Goal: Transaction & Acquisition: Purchase product/service

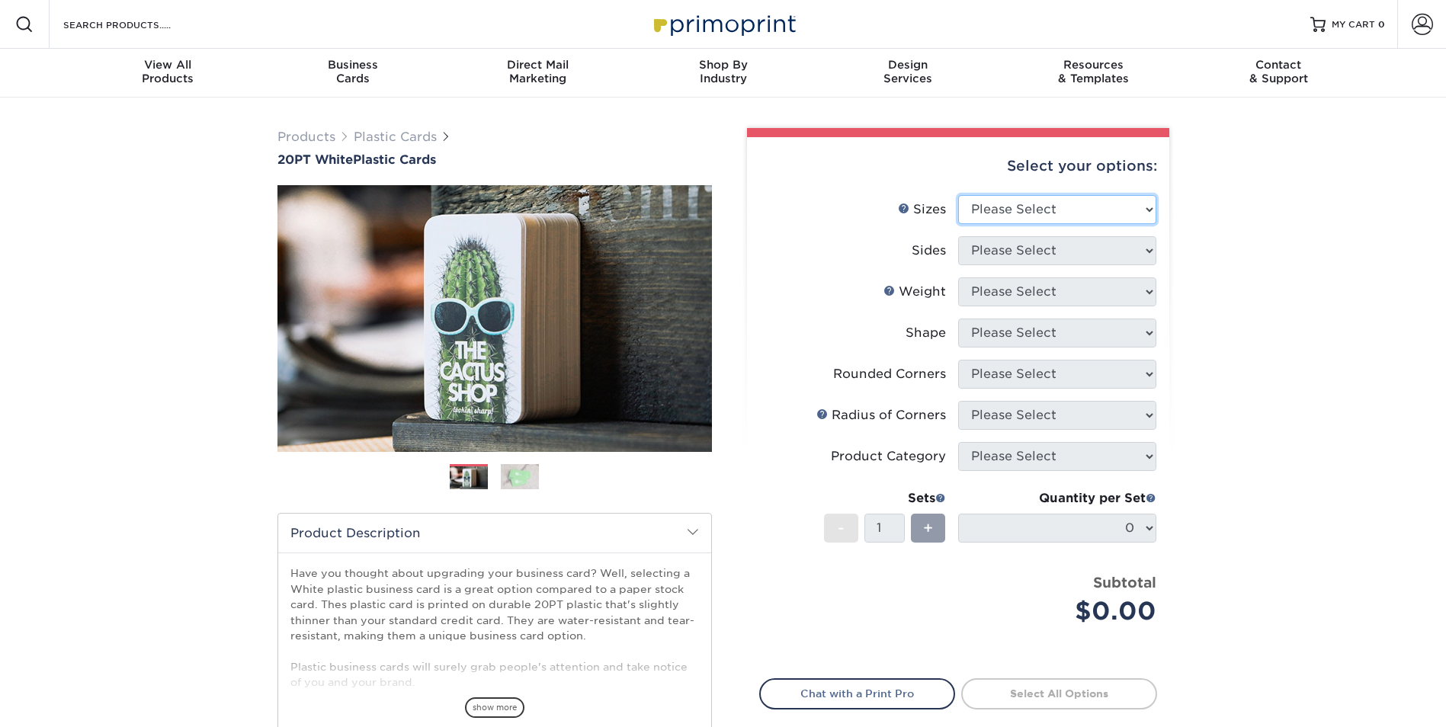
click at [987, 207] on select "Please Select 2" x 3.5" 2" x 8" 2.12" x 3.375" 2.5" x 2.5" 4.25" x 6"" at bounding box center [1057, 209] width 198 height 29
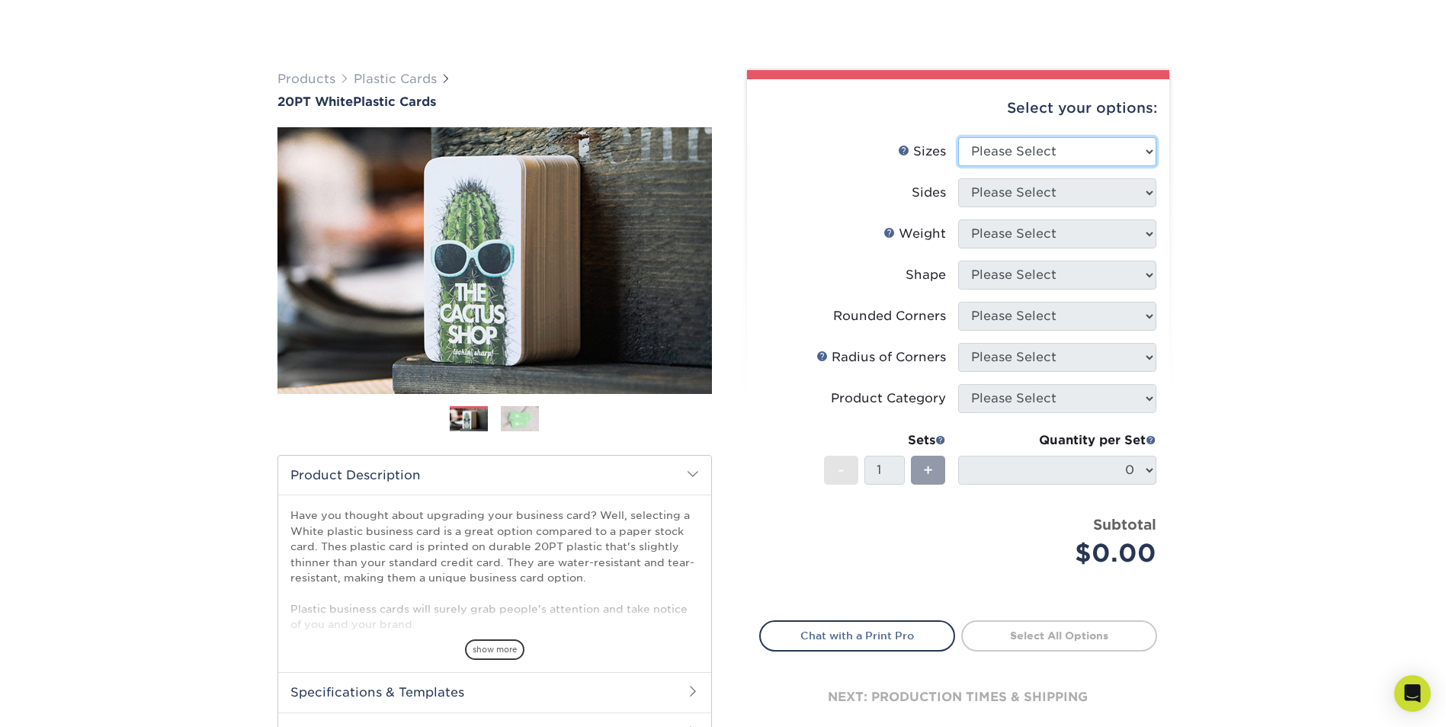
scroll to position [152, 0]
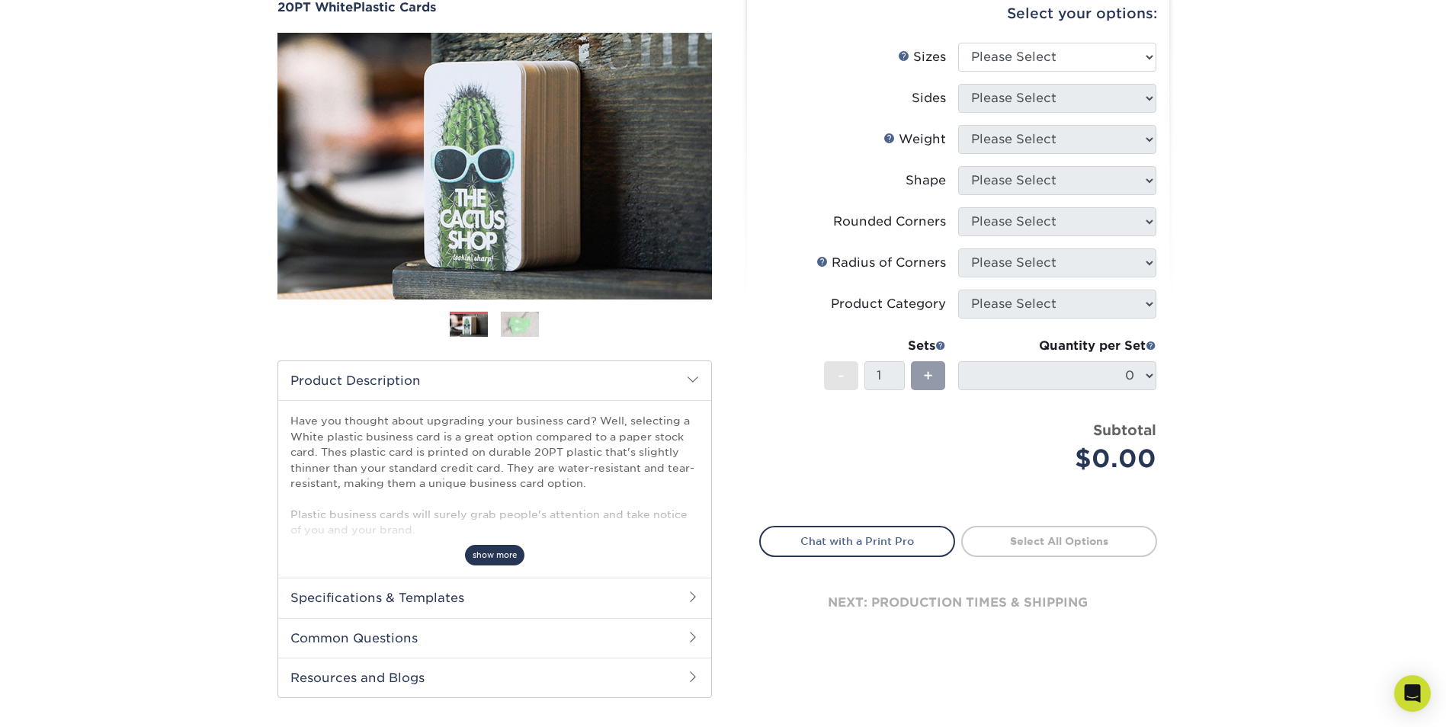
click at [507, 550] on span "show more" at bounding box center [494, 555] width 59 height 21
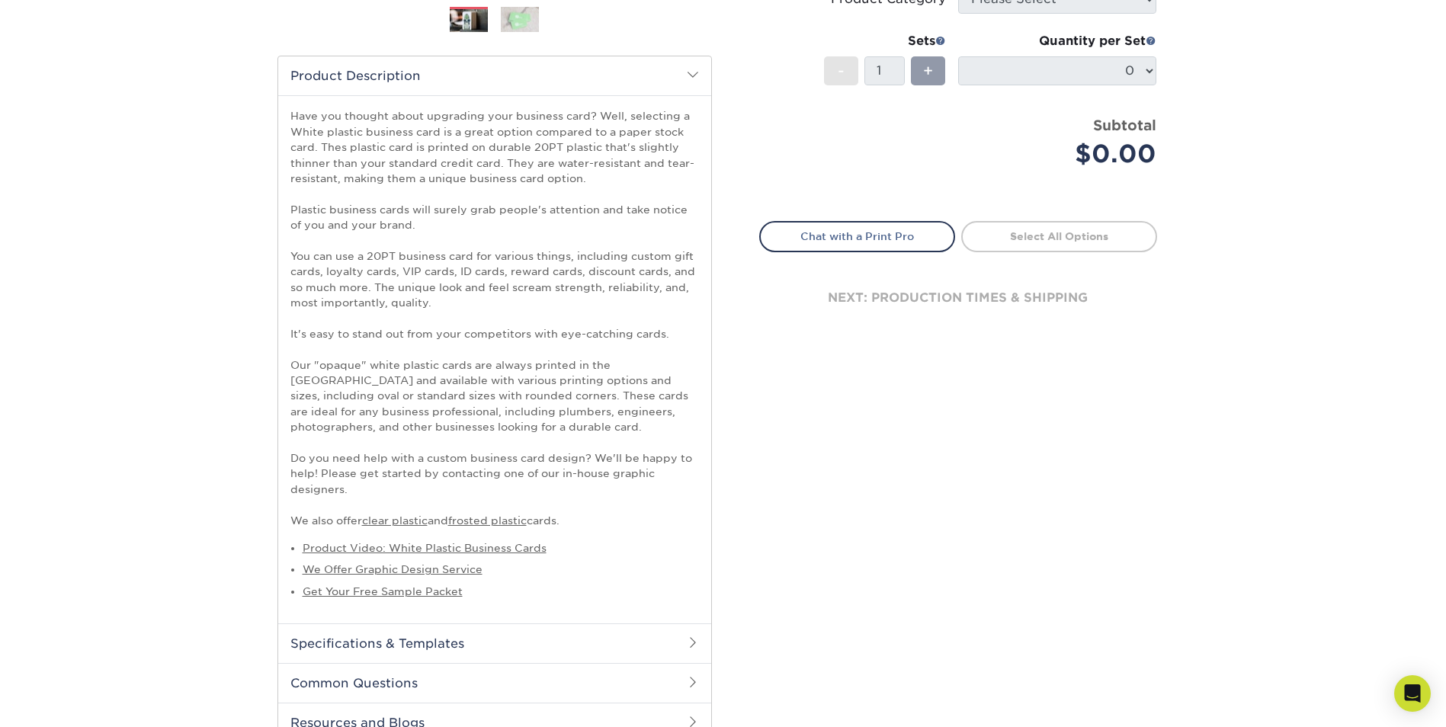
scroll to position [534, 0]
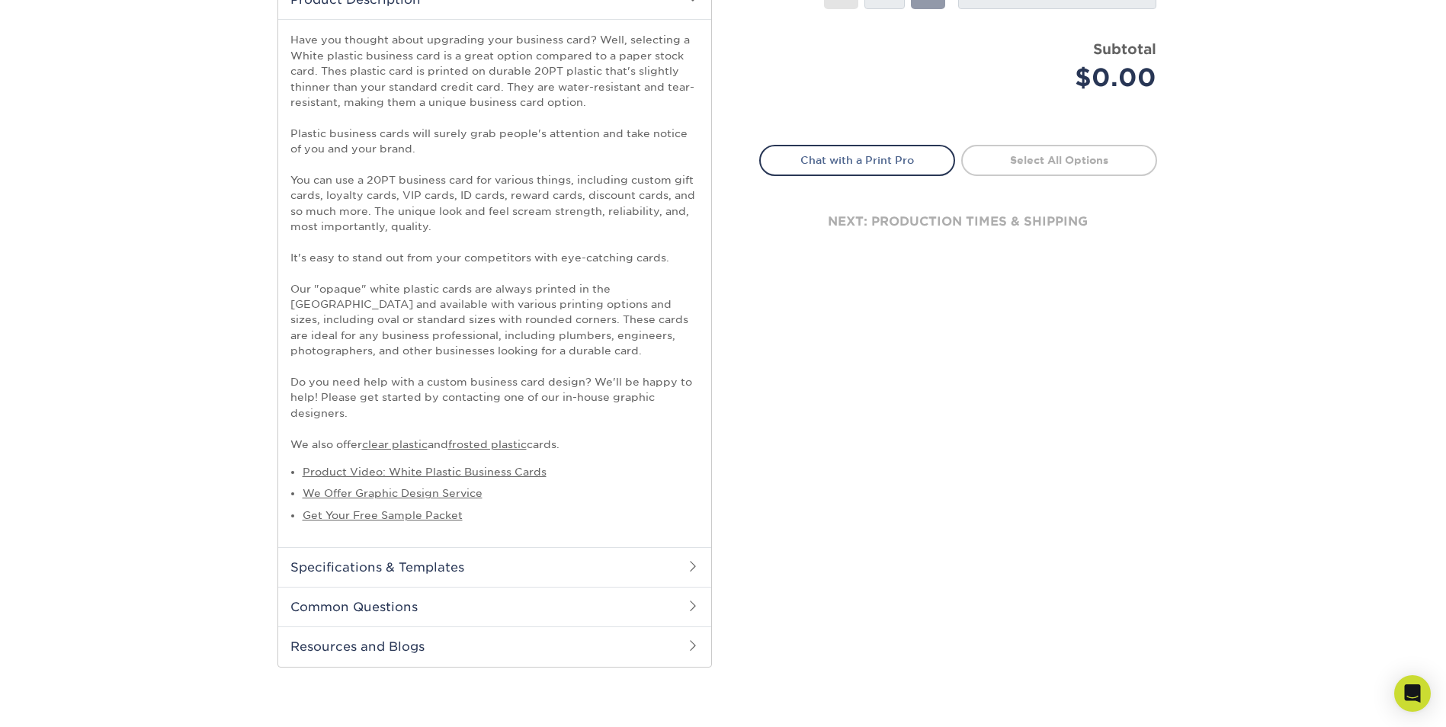
click at [378, 569] on h2 "Specifications & Templates" at bounding box center [494, 567] width 433 height 40
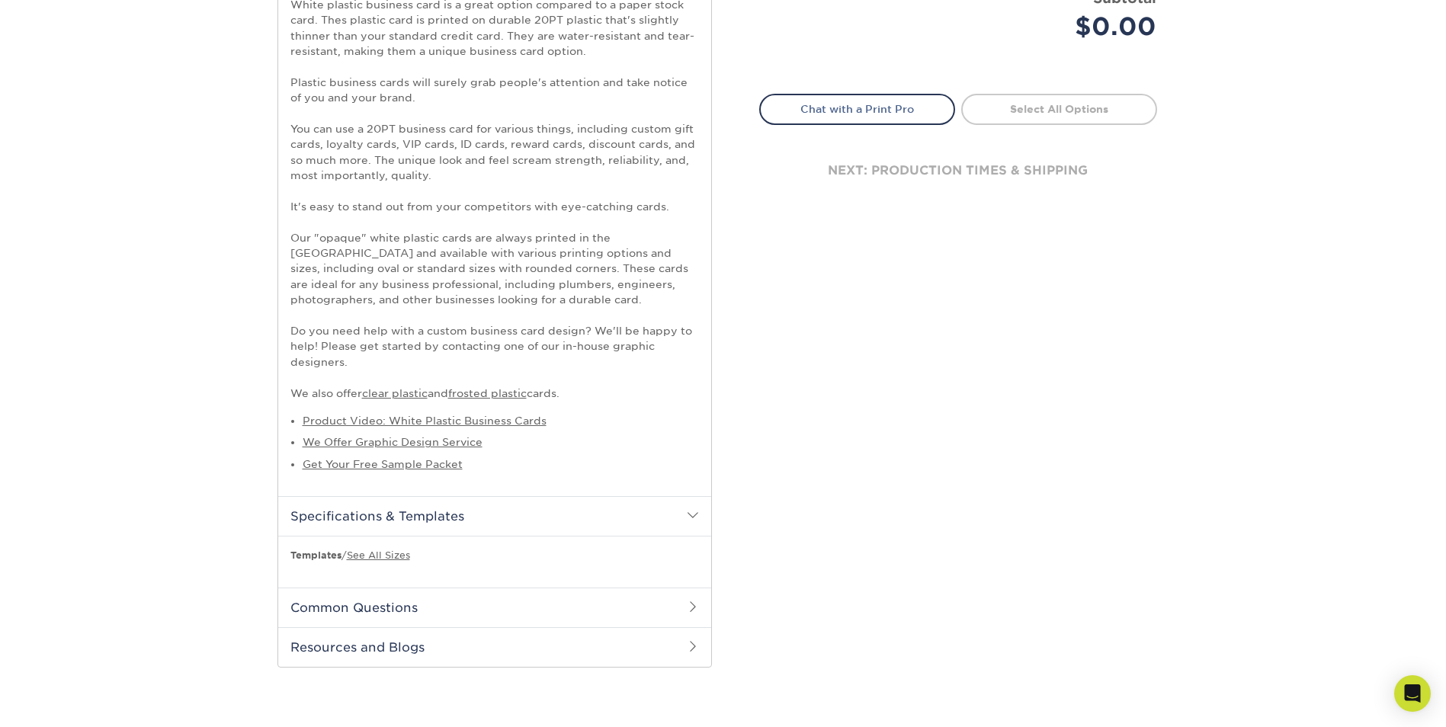
scroll to position [610, 0]
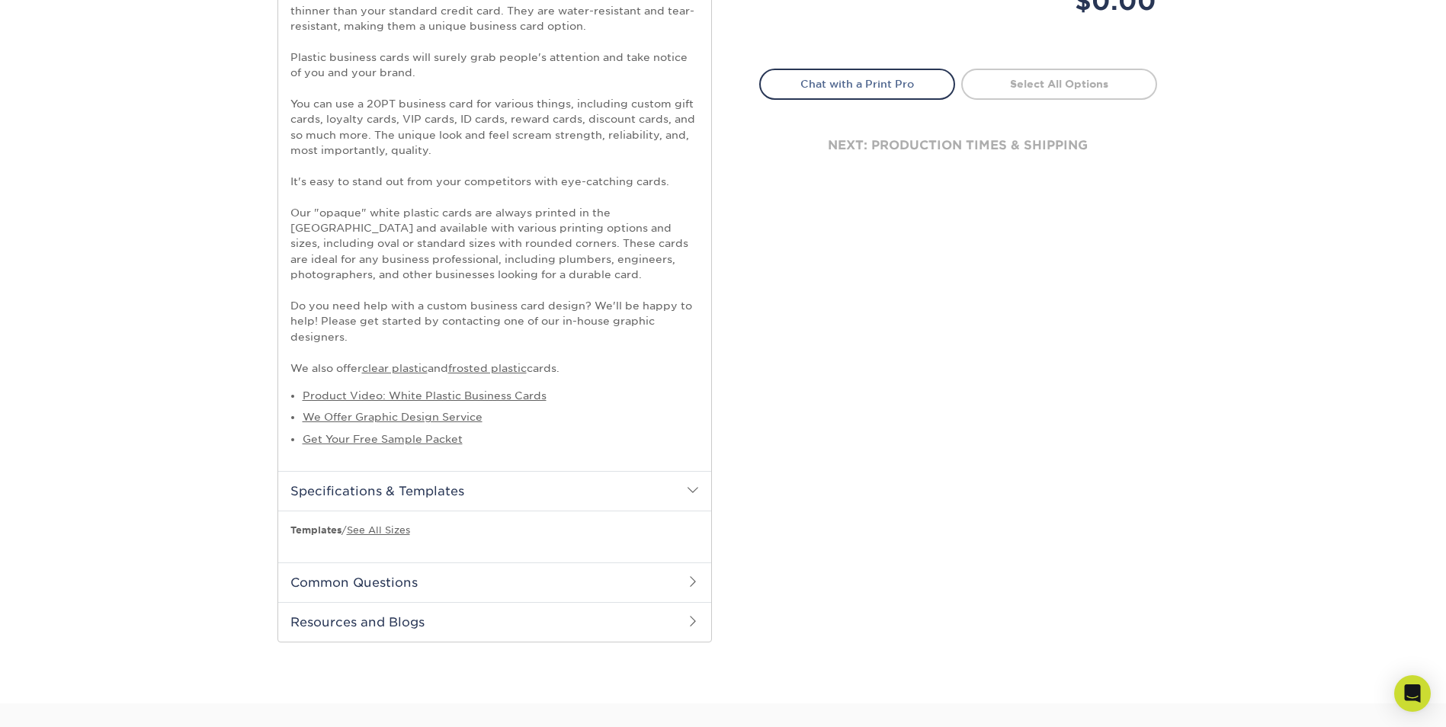
click at [390, 587] on h2 "Common Questions" at bounding box center [494, 583] width 433 height 40
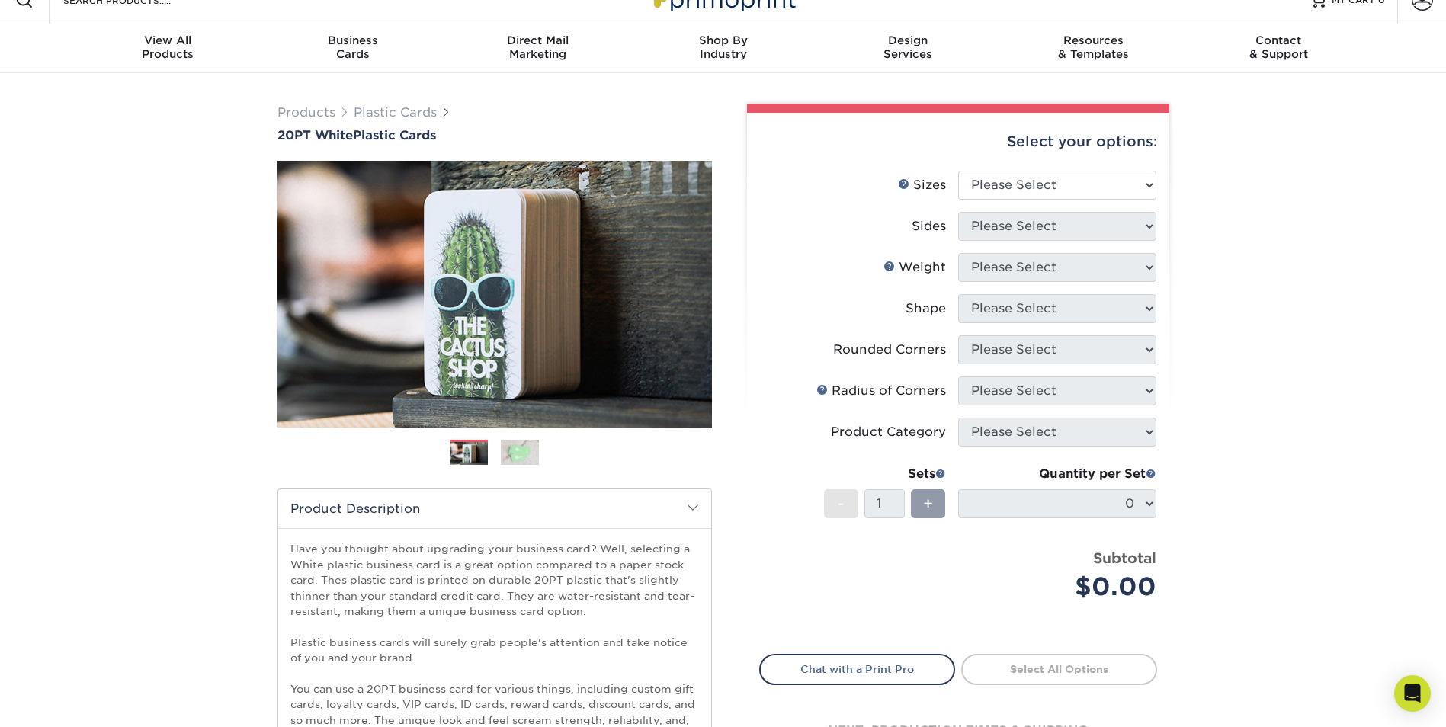
scroll to position [0, 0]
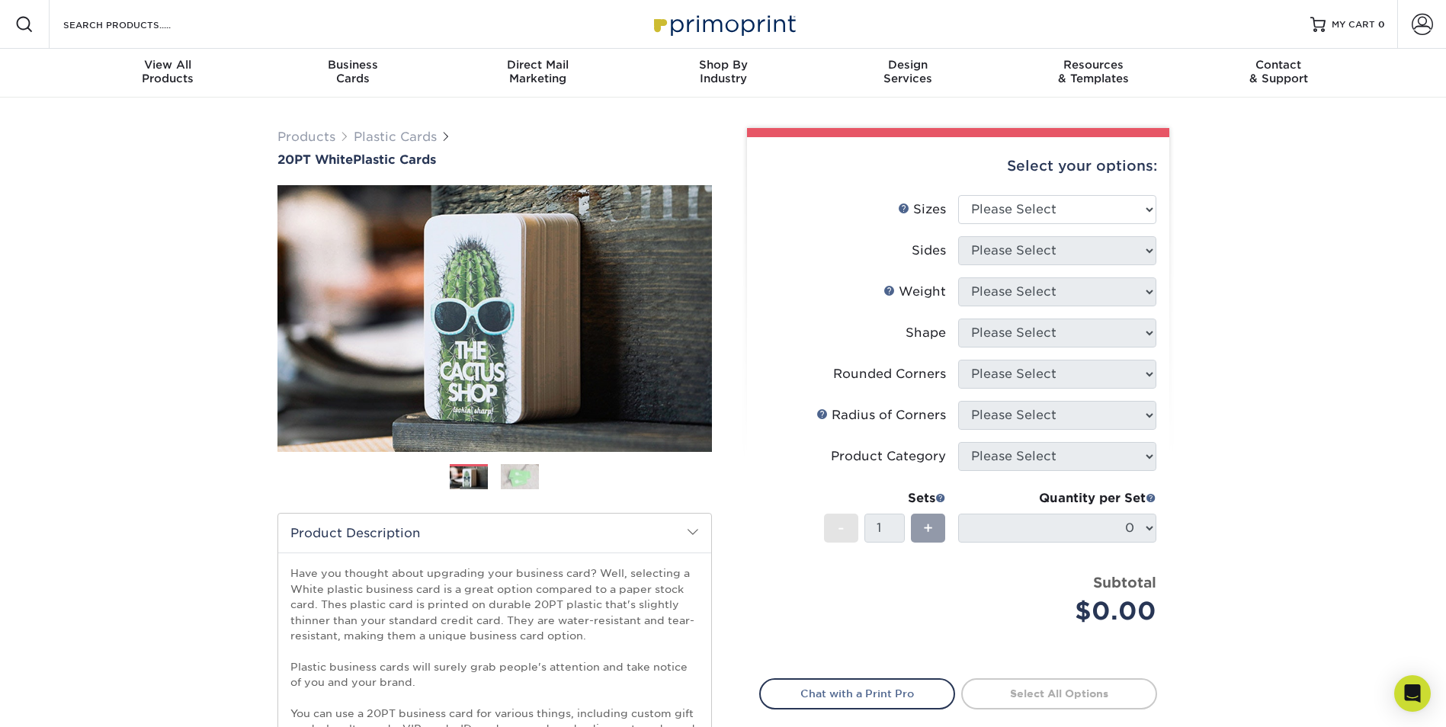
click at [1033, 235] on li "Sizes Help Sizes Please Select 2" x 3.5" 2" x 8" 2.12" x 3.375" 2.5" x 2.5" 4.2…" at bounding box center [958, 215] width 396 height 41
click at [1035, 215] on select "Please Select 2" x 3.5" 2" x 8" 2.12" x 3.375" 2.5" x 2.5" 4.25" x 6"" at bounding box center [1057, 209] width 198 height 29
select select "2.00x3.50"
click at [958, 195] on select "Please Select 2" x 3.5" 2" x 8" 2.12" x 3.375" 2.5" x 2.5" 4.25" x 6"" at bounding box center [1057, 209] width 198 height 29
click at [1028, 252] on select "Please Select Print Both Sides Print Front Only" at bounding box center [1057, 250] width 198 height 29
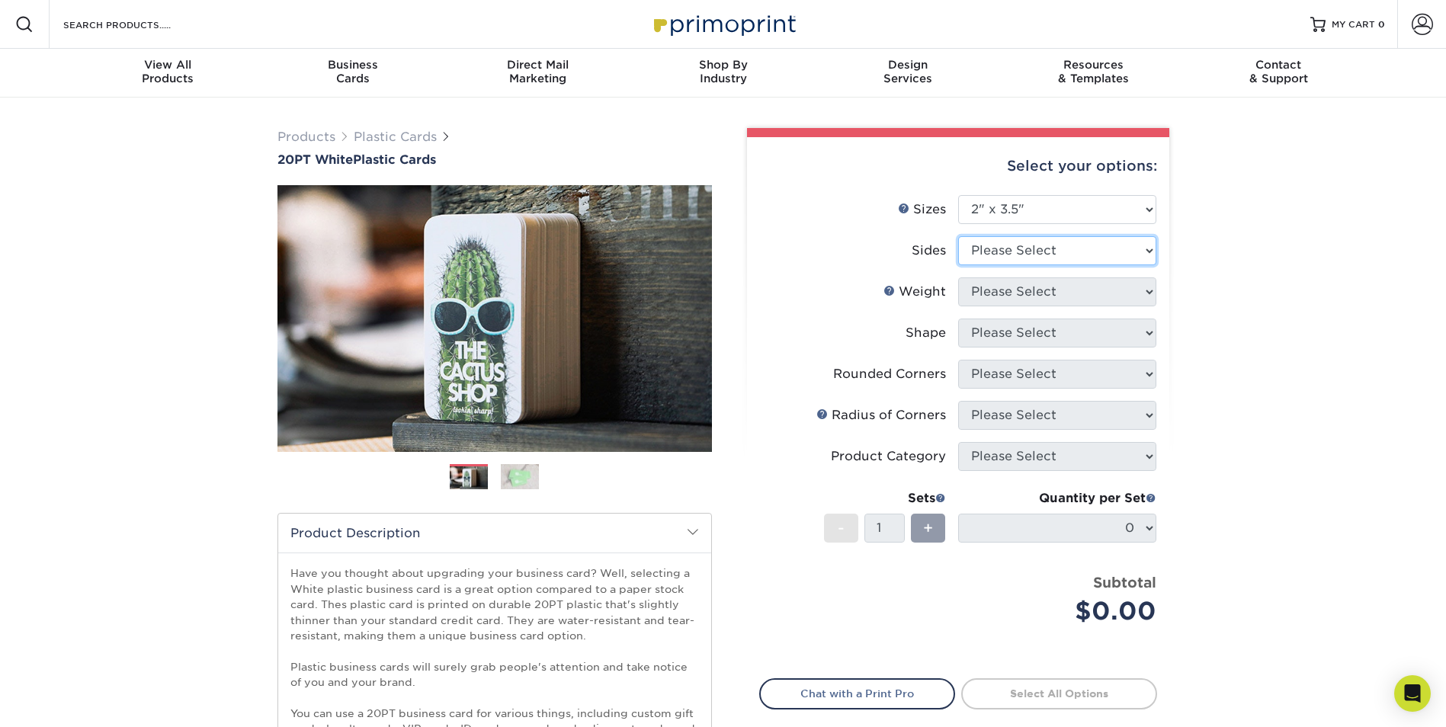
select select "13abbda7-1d64-4f25-8bb2-c179b224825d"
click at [958, 236] on select "Please Select Print Both Sides Print Front Only" at bounding box center [1057, 250] width 198 height 29
click at [1041, 290] on select "Please Select 20PT White Plastic" at bounding box center [1057, 291] width 198 height 29
select select "20PT White Plastic"
click at [958, 277] on select "Please Select 20PT White Plastic" at bounding box center [1057, 291] width 198 height 29
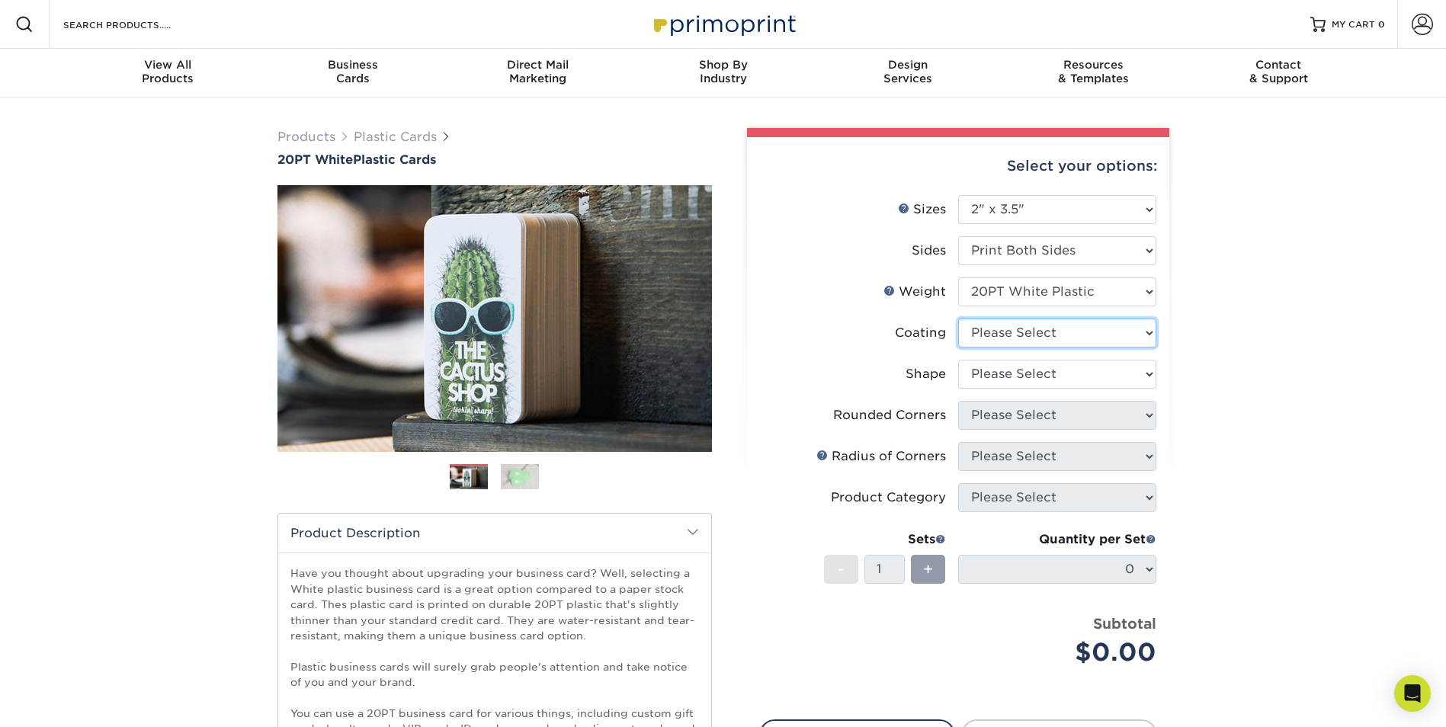
click at [1037, 331] on select at bounding box center [1057, 333] width 198 height 29
click at [1060, 338] on select at bounding box center [1057, 333] width 198 height 29
select select "3e7618de-abca-4bda-9f97-8b9129e913d8"
click at [958, 319] on select at bounding box center [1057, 333] width 198 height 29
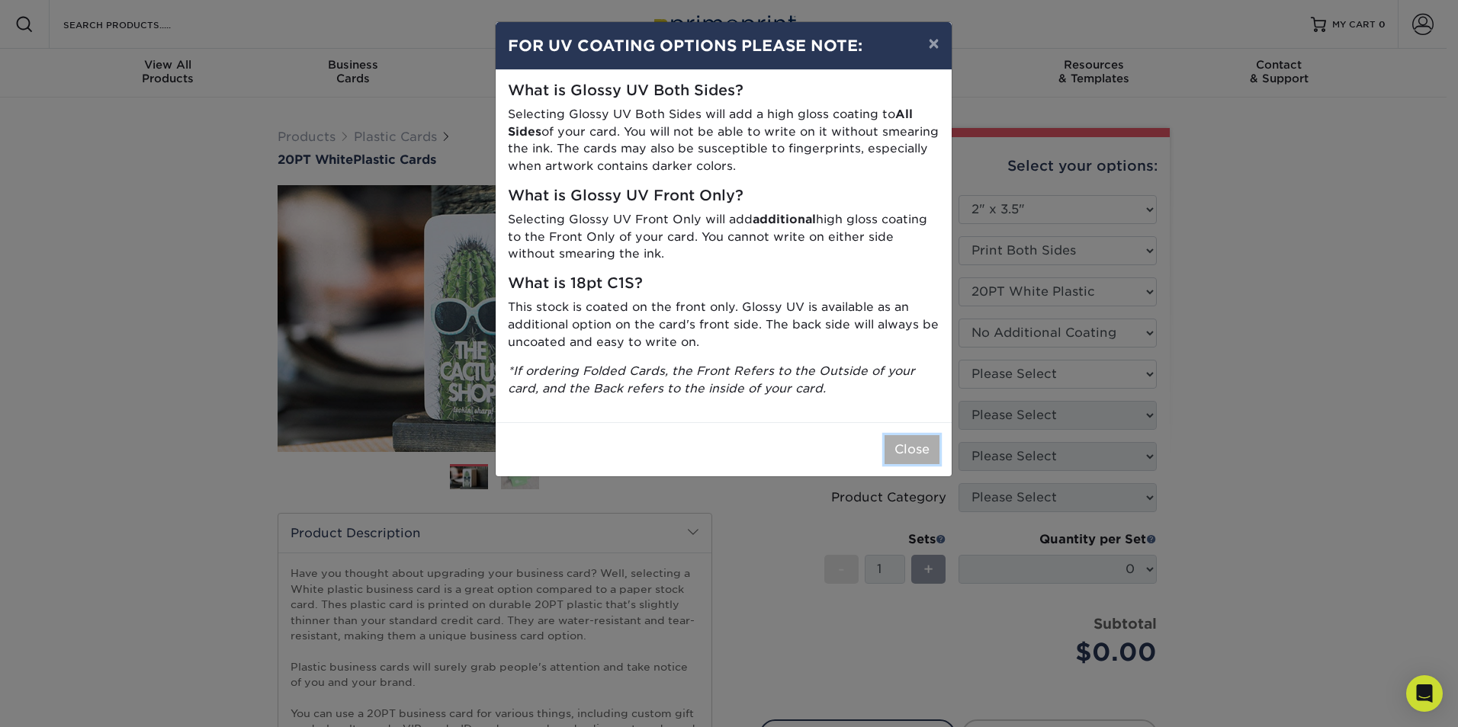
click at [909, 451] on button "Close" at bounding box center [911, 449] width 55 height 29
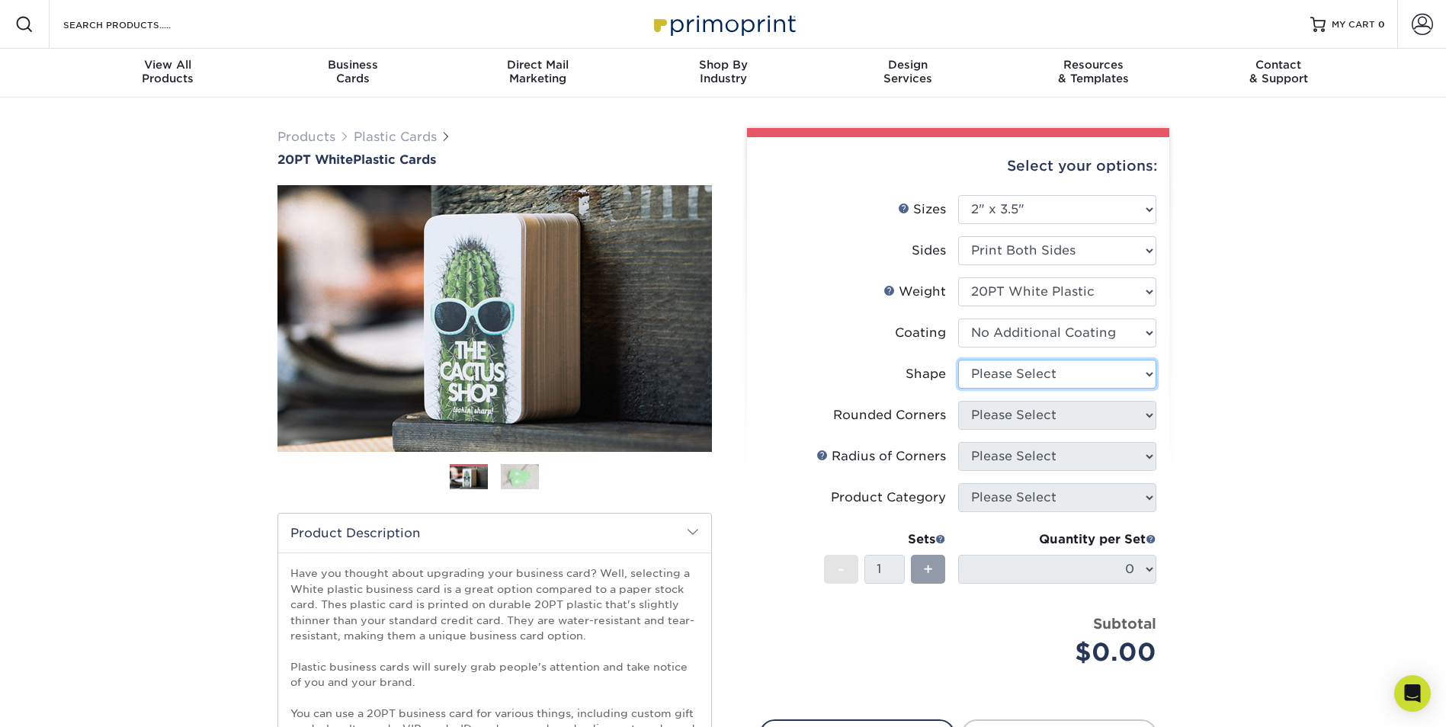
click at [990, 375] on select "Please Select Oval Standard" at bounding box center [1057, 374] width 198 height 29
select select "standard"
click at [958, 360] on select "Please Select Oval Standard" at bounding box center [1057, 374] width 198 height 29
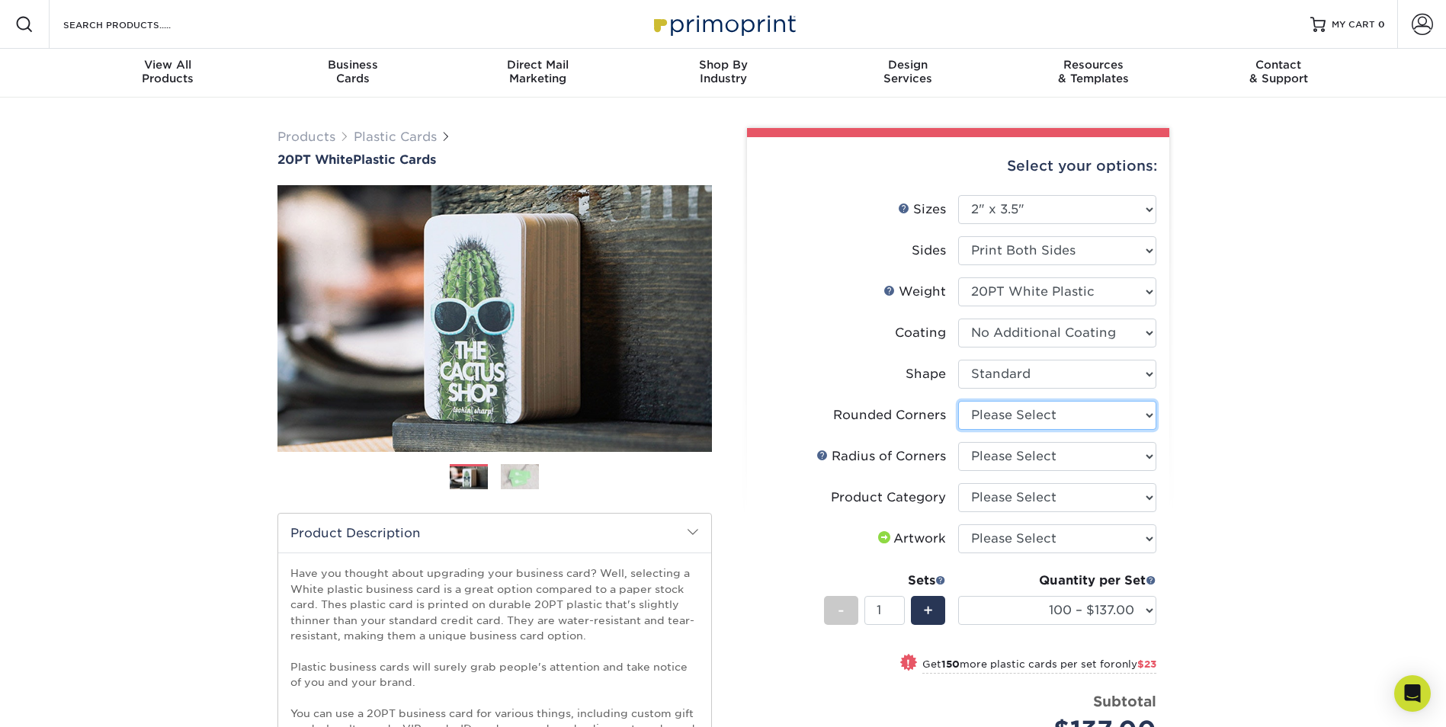
click at [1025, 413] on select "Please Select Yes - Round 4 Corners" at bounding box center [1057, 415] width 198 height 29
select select "7672df9e-0e0a-464d-8e1f-920c575e4da3"
click at [958, 401] on select "Please Select Yes - Round 4 Corners" at bounding box center [1057, 415] width 198 height 29
click at [1018, 458] on select "Please Select Rounded 1/8" Rounded 1/4"" at bounding box center [1057, 456] width 198 height 29
select select "589680c7-ee9a-431b-9d12-d7aeb1386a97"
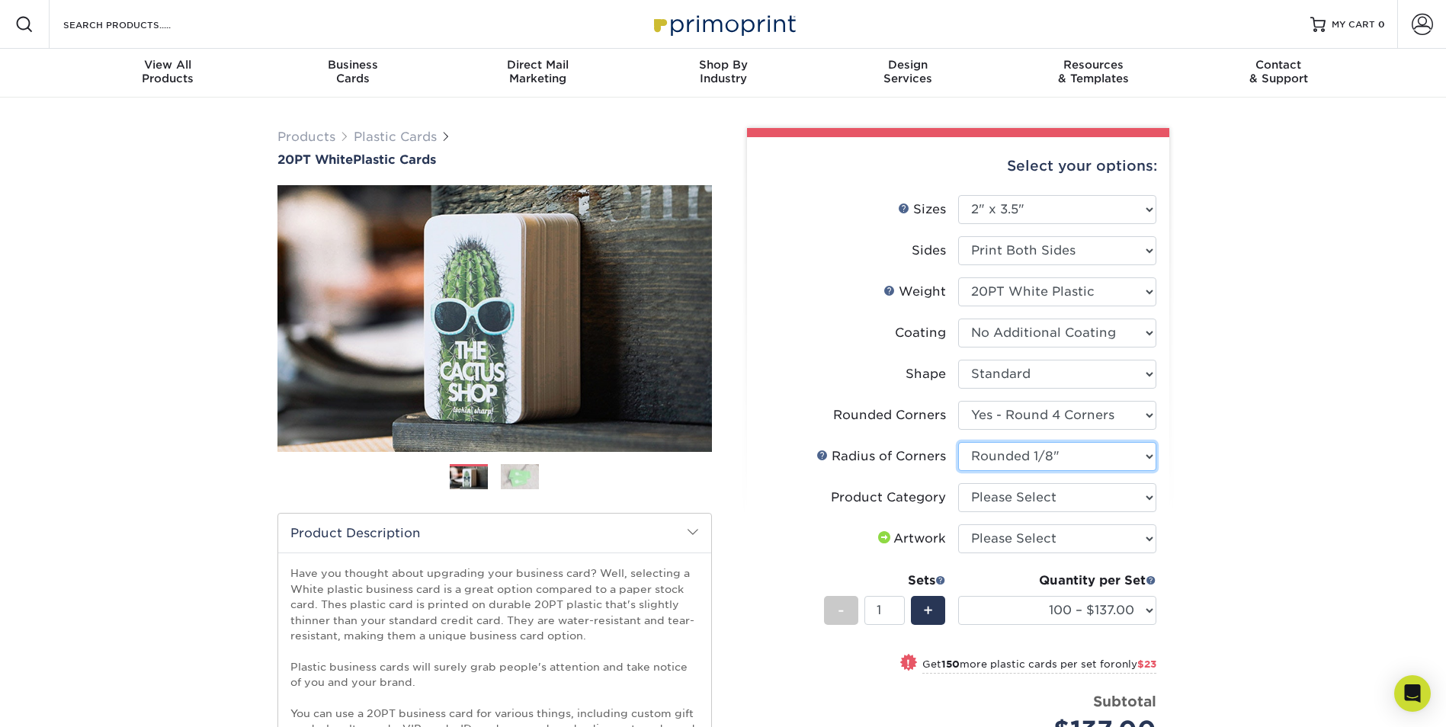
click at [958, 442] on select "Please Select Rounded 1/8" Rounded 1/4"" at bounding box center [1057, 456] width 198 height 29
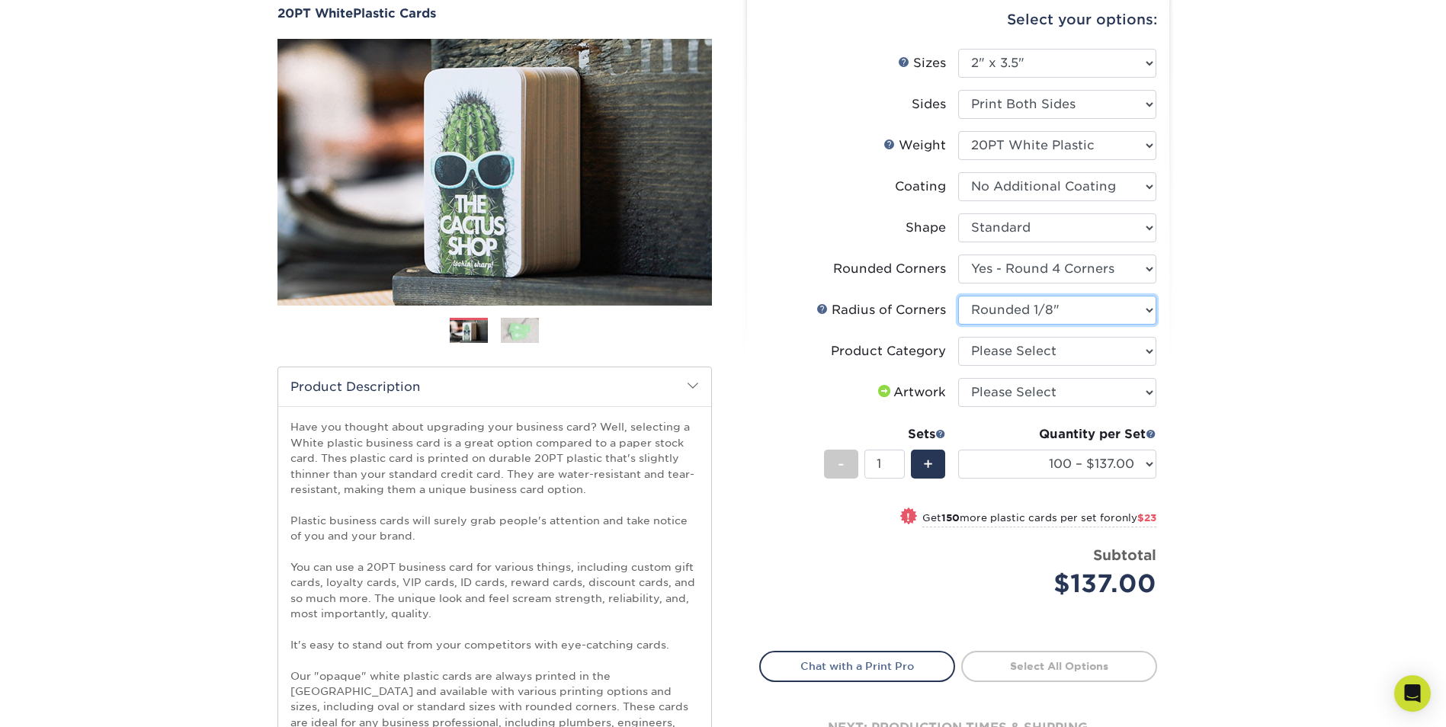
scroll to position [152, 0]
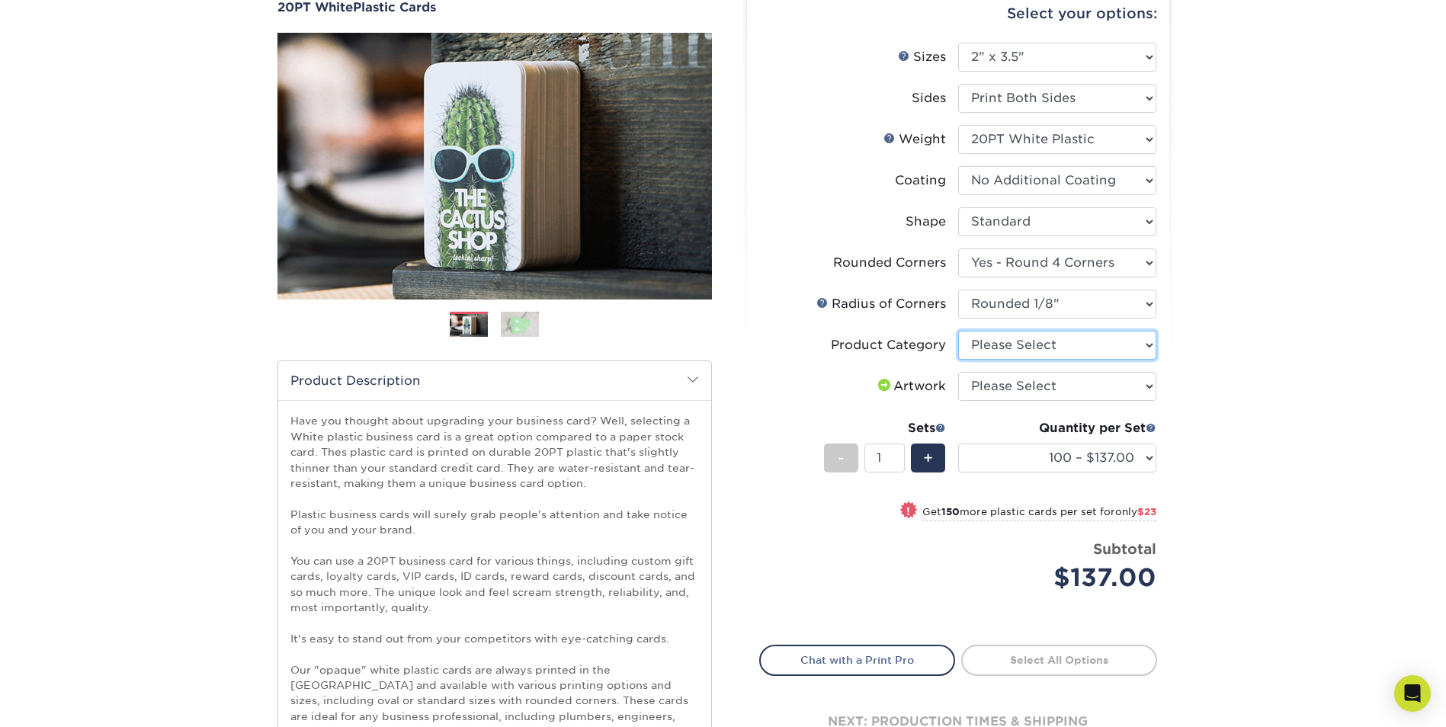
click at [1089, 345] on select "Please Select Business Cards" at bounding box center [1057, 345] width 198 height 29
select select "3b5148f1-0588-4f88-a218-97bcfdce65c1"
click at [958, 331] on select "Please Select Business Cards" at bounding box center [1057, 345] width 198 height 29
click at [1044, 379] on select "Please Select I will upload files I need a design - $100" at bounding box center [1057, 386] width 198 height 29
select select "upload"
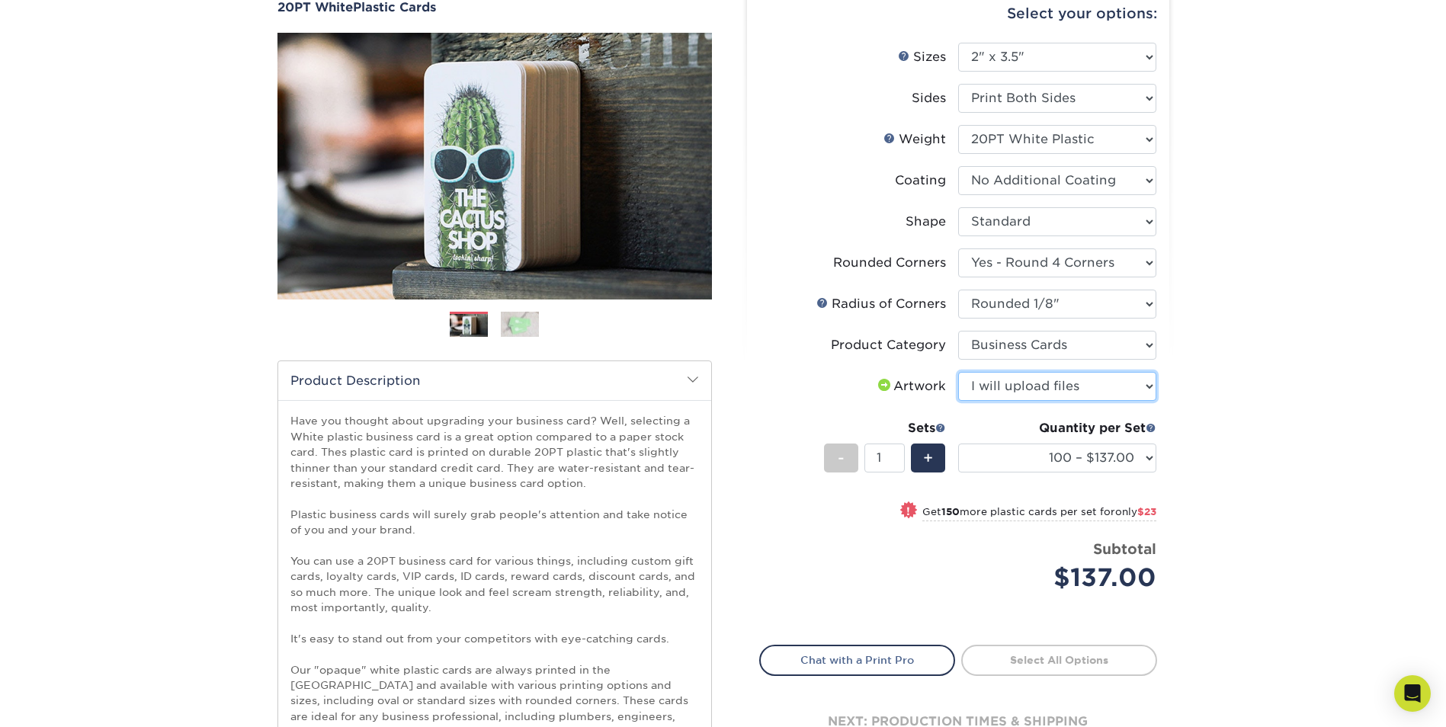
click at [958, 372] on select "Please Select I will upload files I need a design - $100" at bounding box center [1057, 386] width 198 height 29
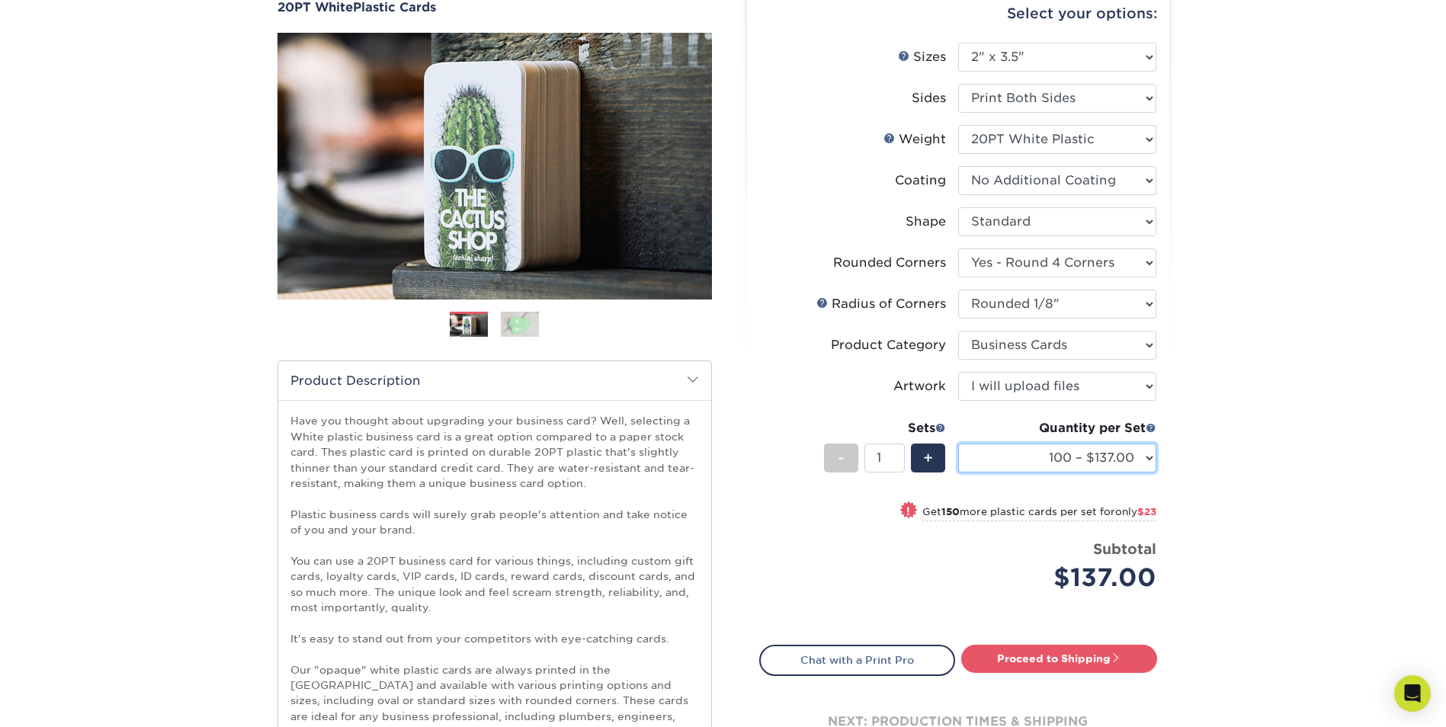
click at [1144, 454] on select "100 – $137.00 250 – $160.00 500 – $195.00 1000 – $226.00 2500 – $540.00 5000 – …" at bounding box center [1057, 458] width 198 height 29
select select "1000 – $226.00"
click at [958, 444] on select "100 – $137.00 250 – $160.00 500 – $195.00 1000 – $226.00 2500 – $540.00 5000 – …" at bounding box center [1057, 458] width 198 height 29
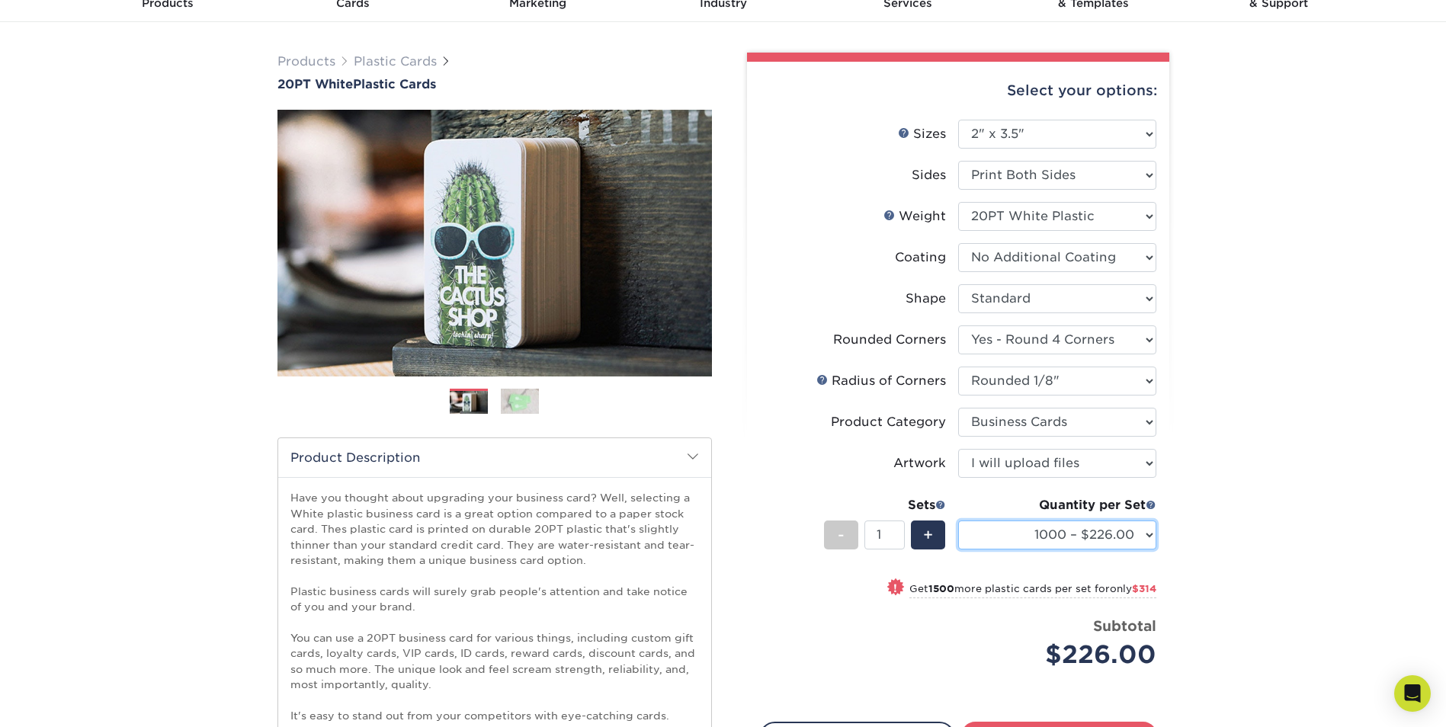
scroll to position [0, 0]
